Goal: Task Accomplishment & Management: Use online tool/utility

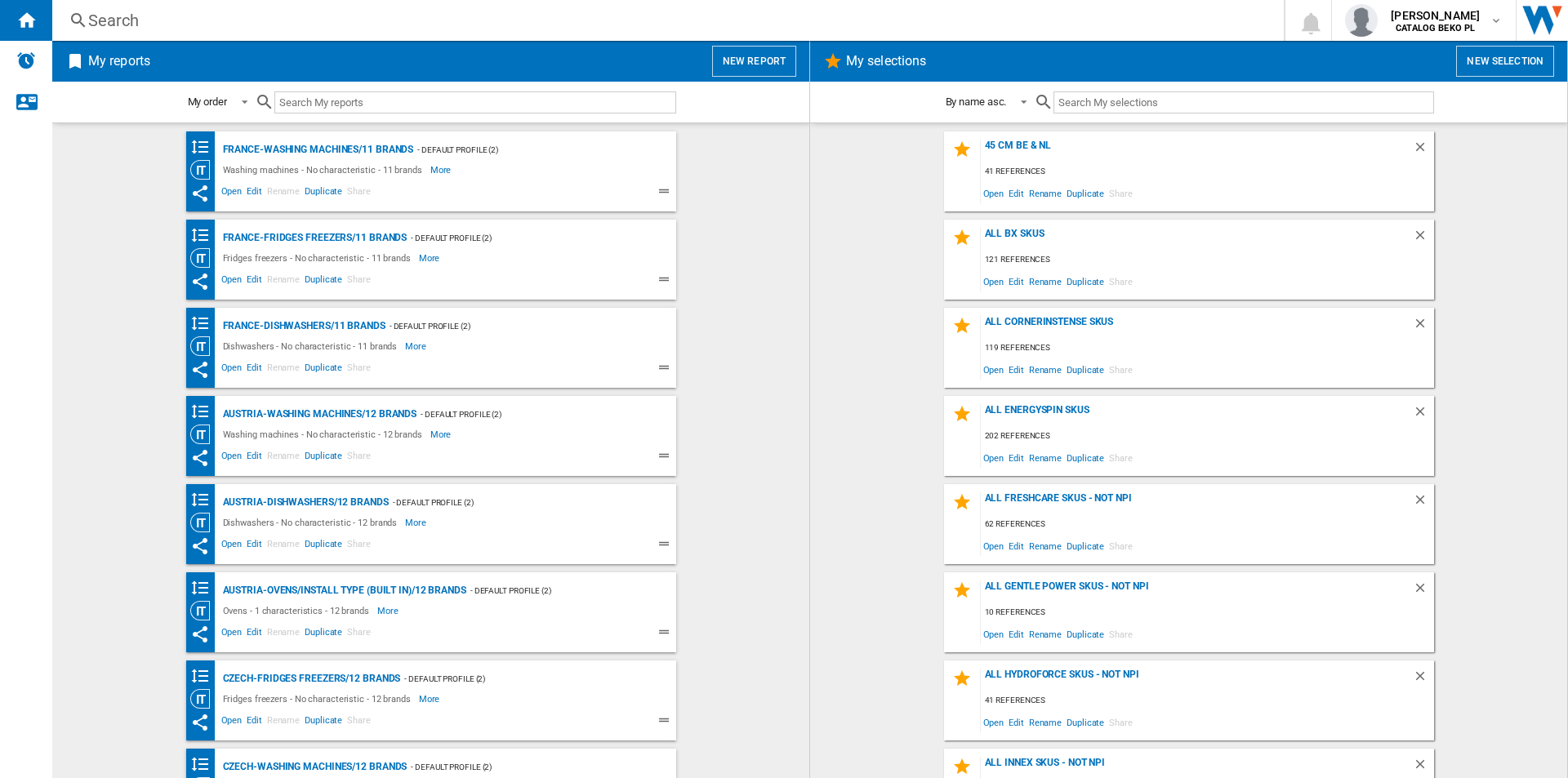
click at [774, 54] on button "New report" at bounding box center [753, 61] width 84 height 31
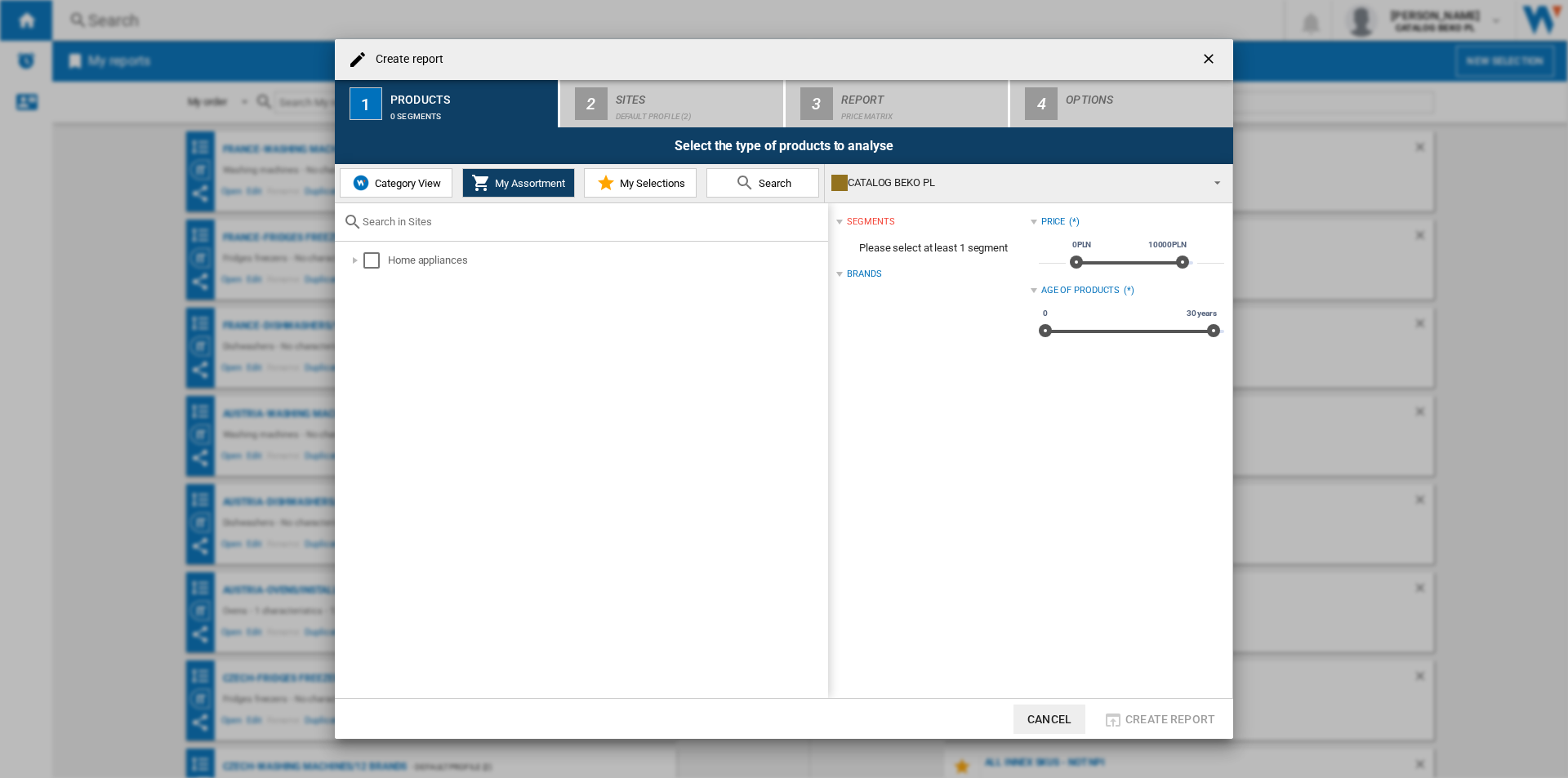
click at [424, 190] on button "Category View" at bounding box center [396, 183] width 113 height 30
click at [613, 190] on md-icon at bounding box center [606, 183] width 20 height 20
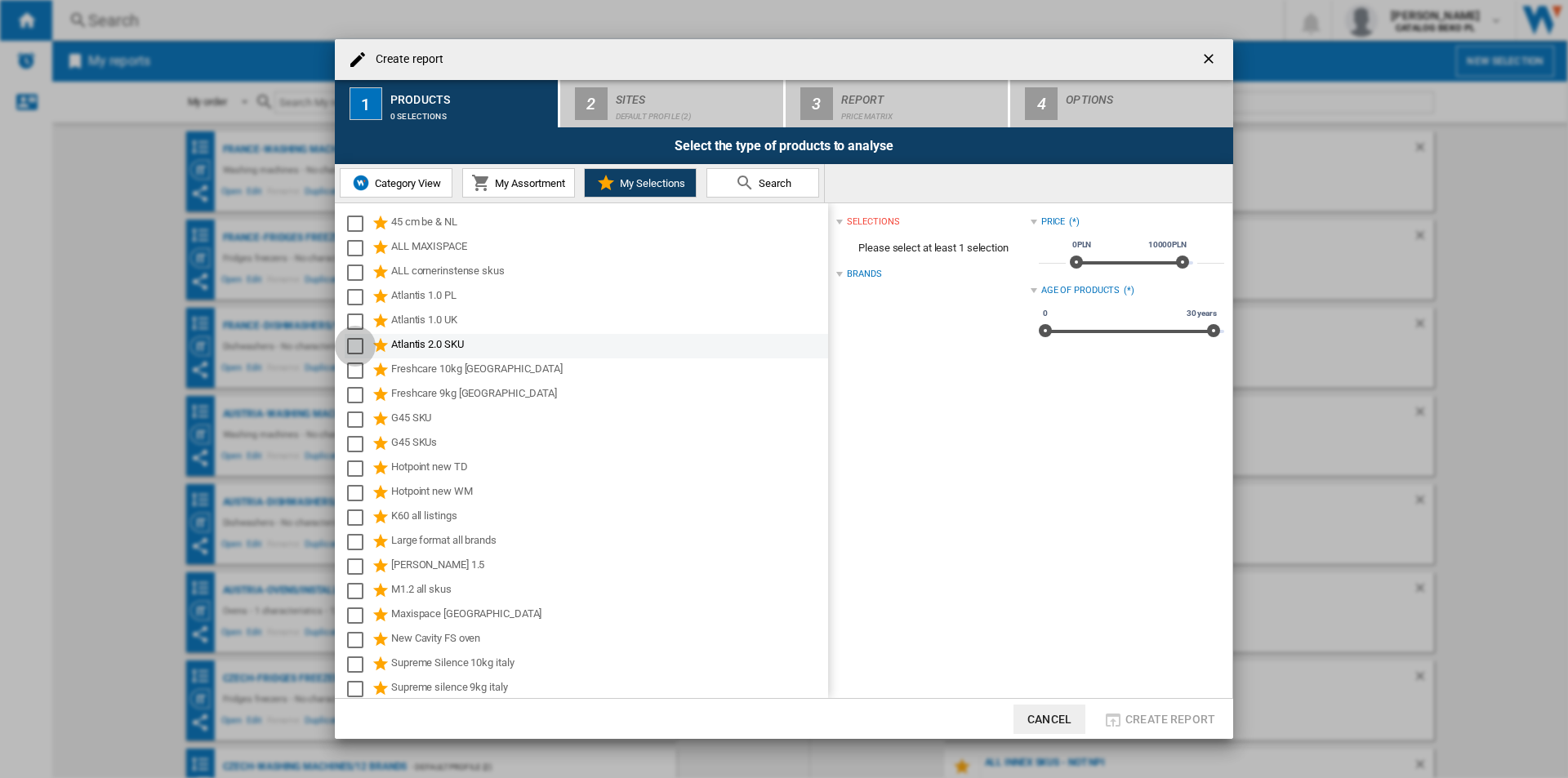
click at [355, 342] on div "Select" at bounding box center [355, 346] width 16 height 16
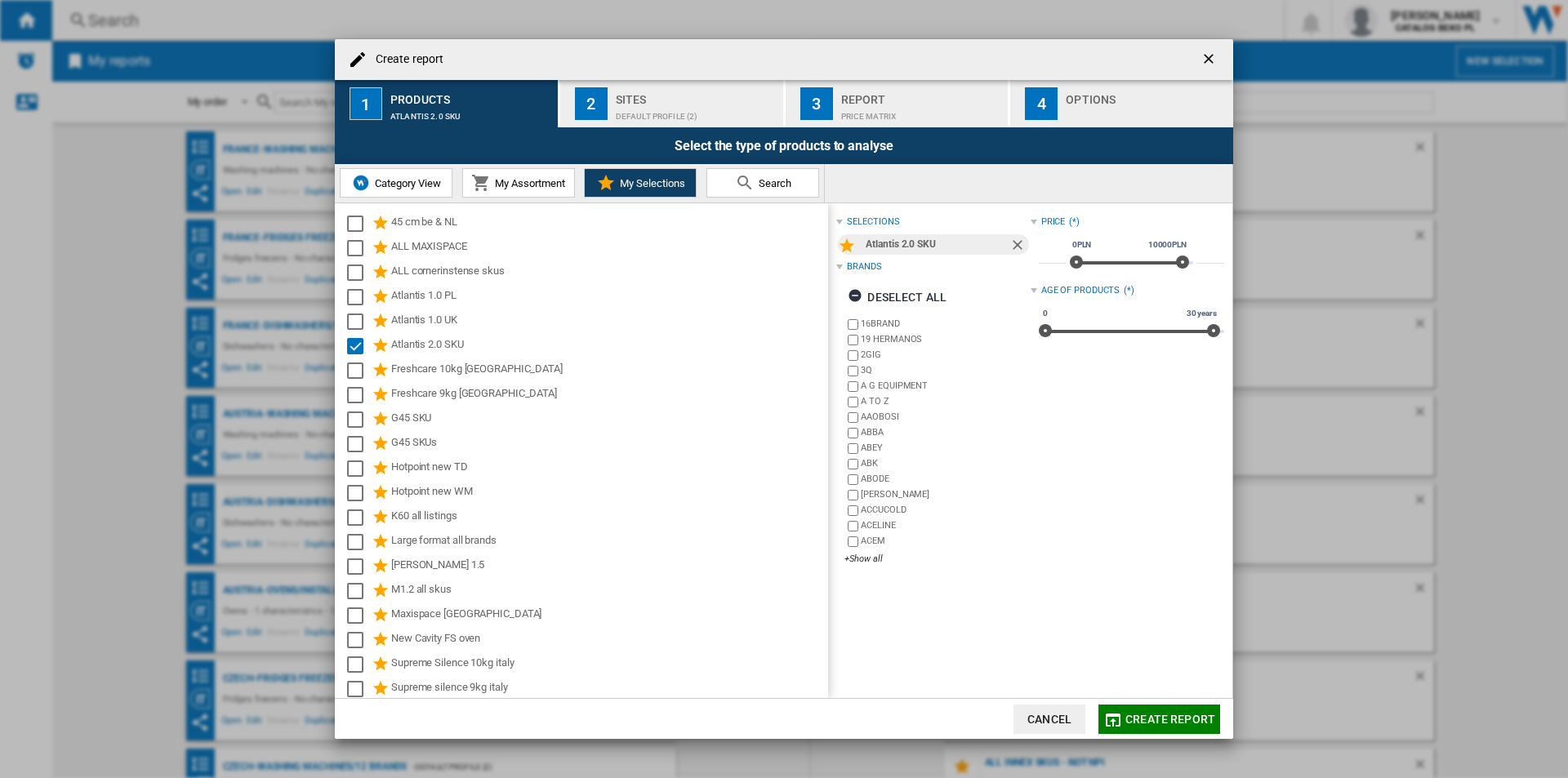
click at [706, 108] on div "Default profile (2)" at bounding box center [696, 112] width 161 height 17
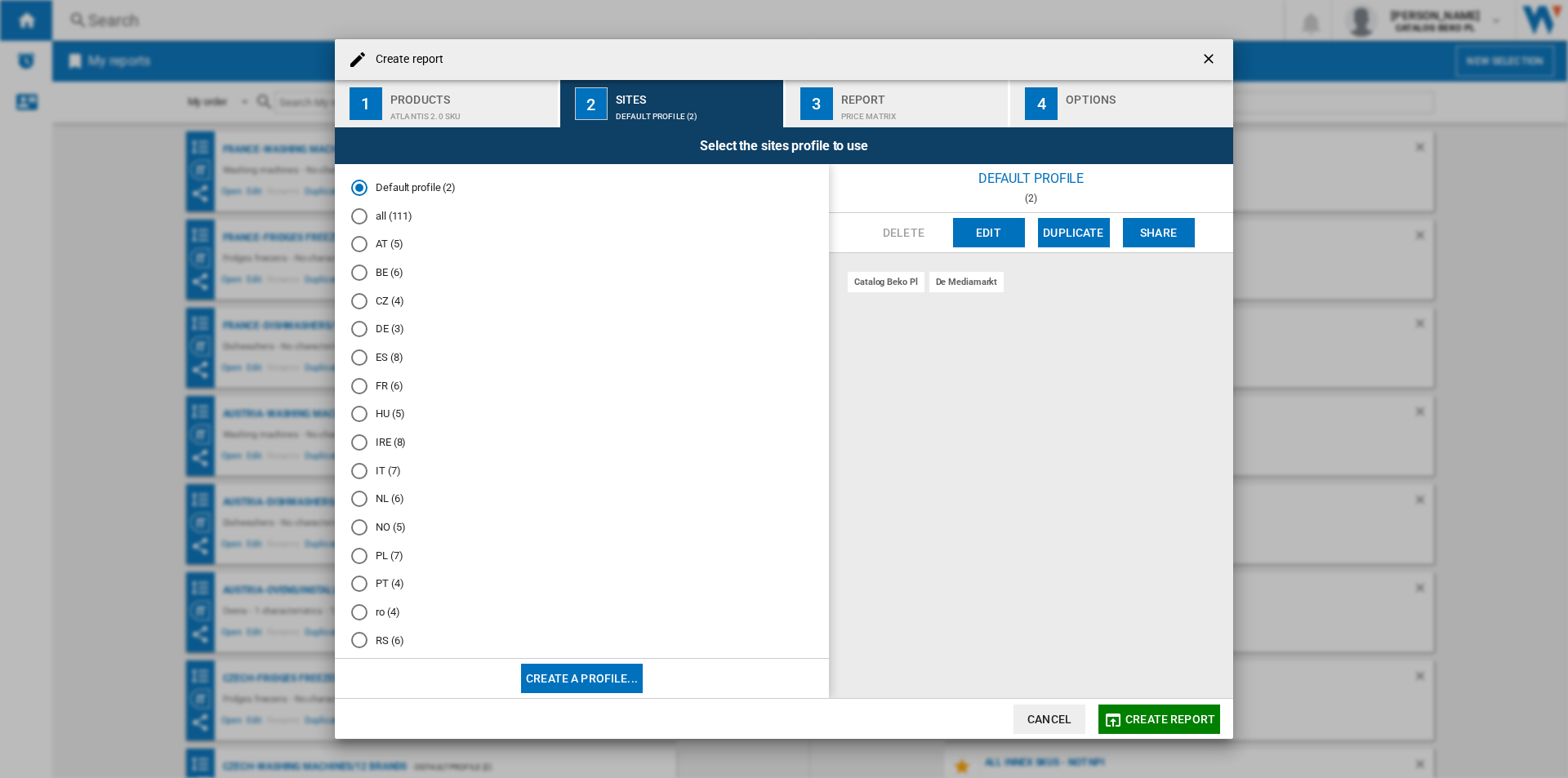
scroll to position [75, 0]
click at [375, 615] on md-radio-button "UK (8)" at bounding box center [581, 622] width 461 height 15
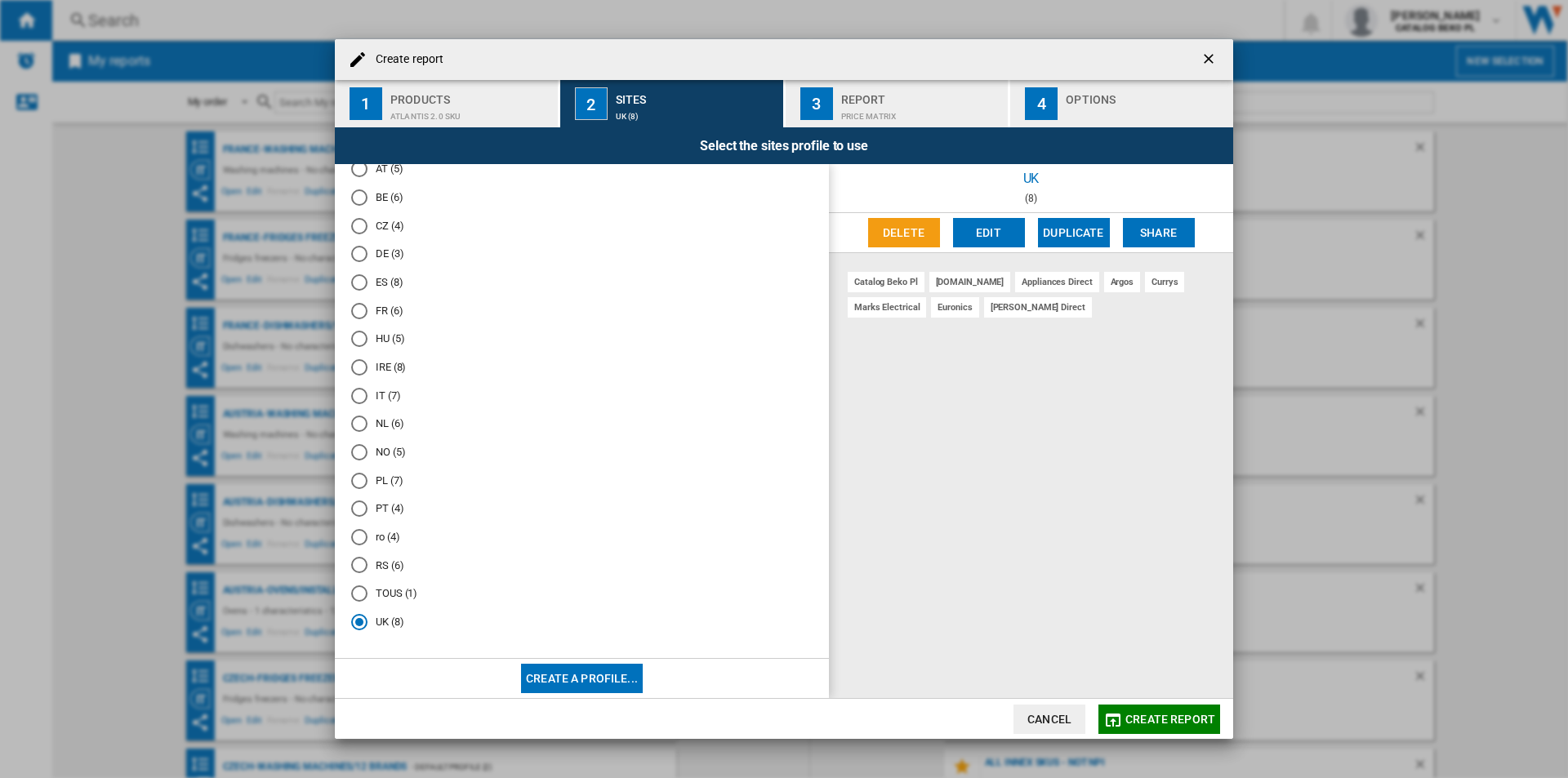
click at [1065, 105] on button "4 Options" at bounding box center [1121, 104] width 223 height 48
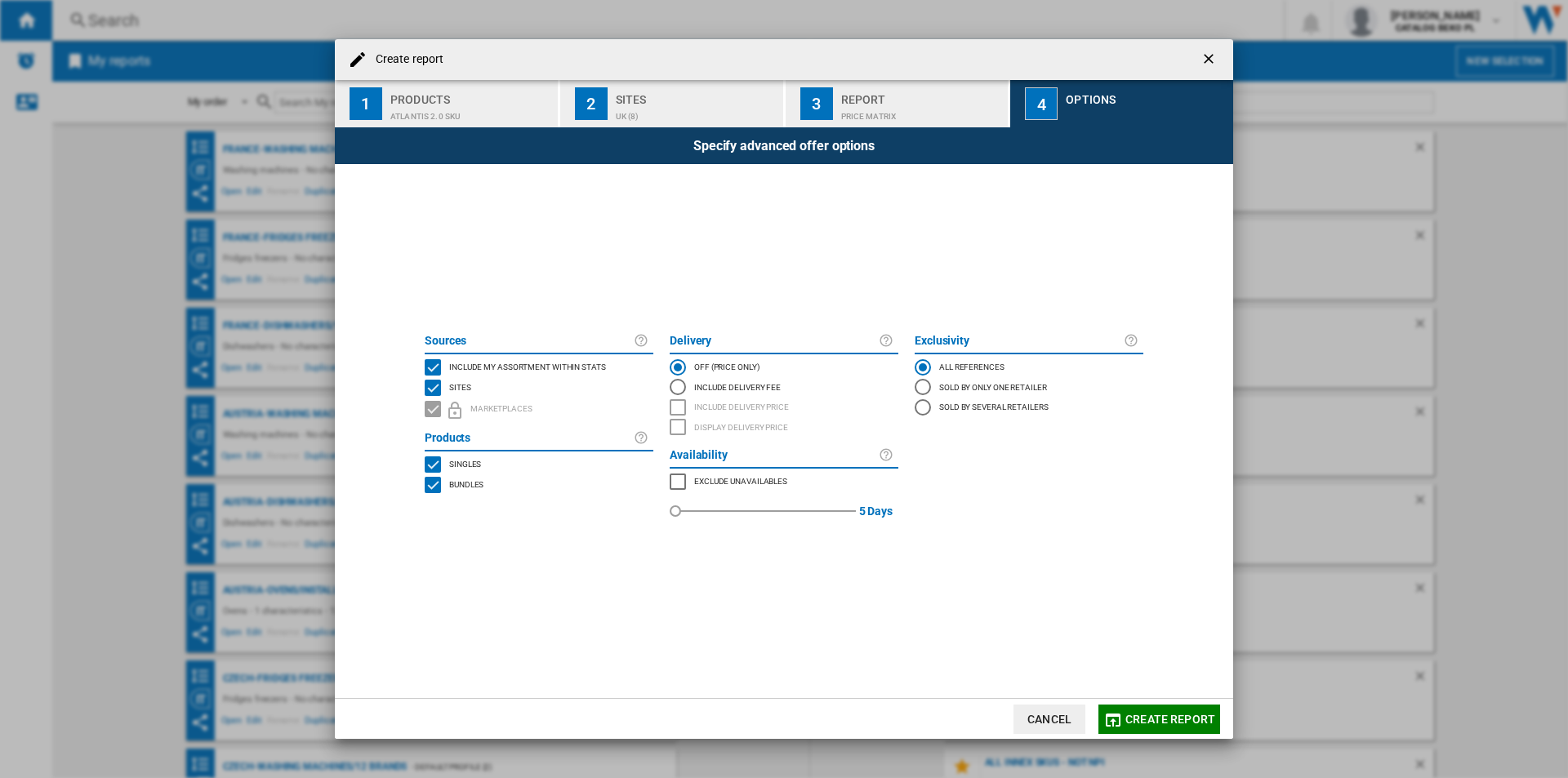
click at [561, 367] on span "Include my assortment within stats" at bounding box center [527, 365] width 157 height 11
click at [1151, 719] on span "Create report" at bounding box center [1170, 719] width 90 height 13
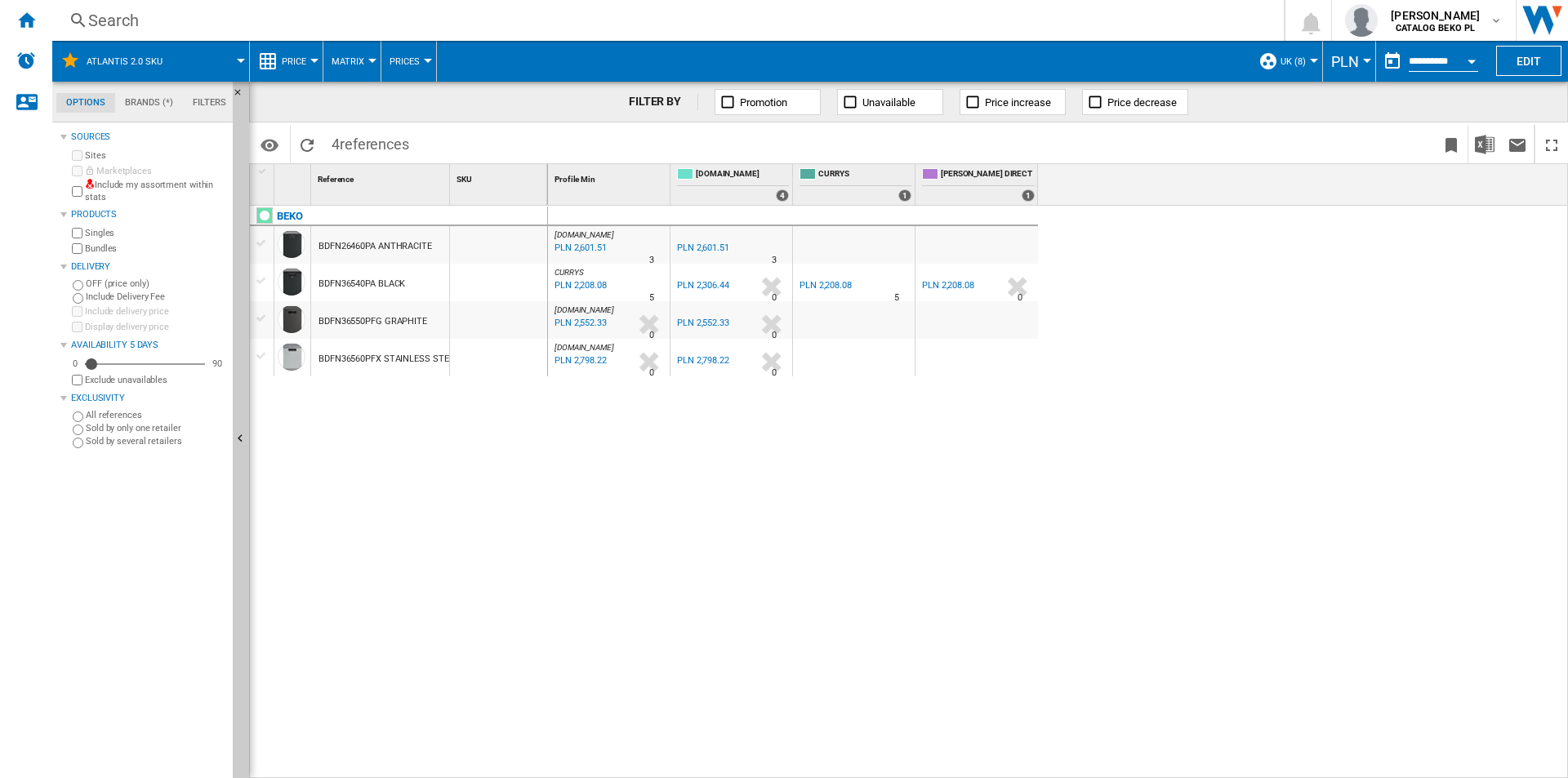
click at [274, 54] on ng-md-icon at bounding box center [268, 61] width 20 height 20
